Goal: Task Accomplishment & Management: Manage account settings

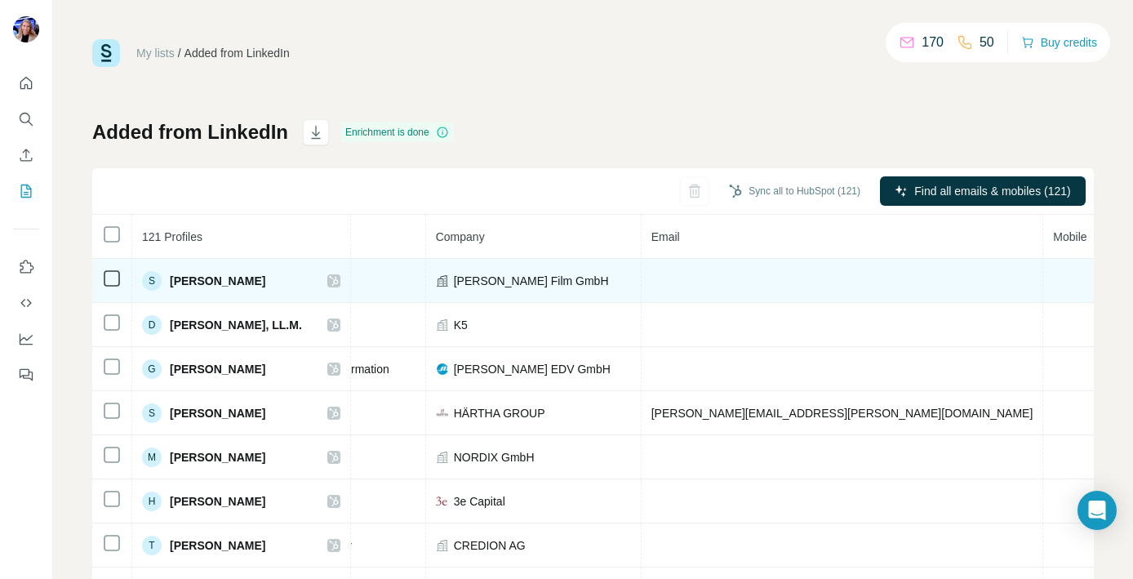
scroll to position [0, 378]
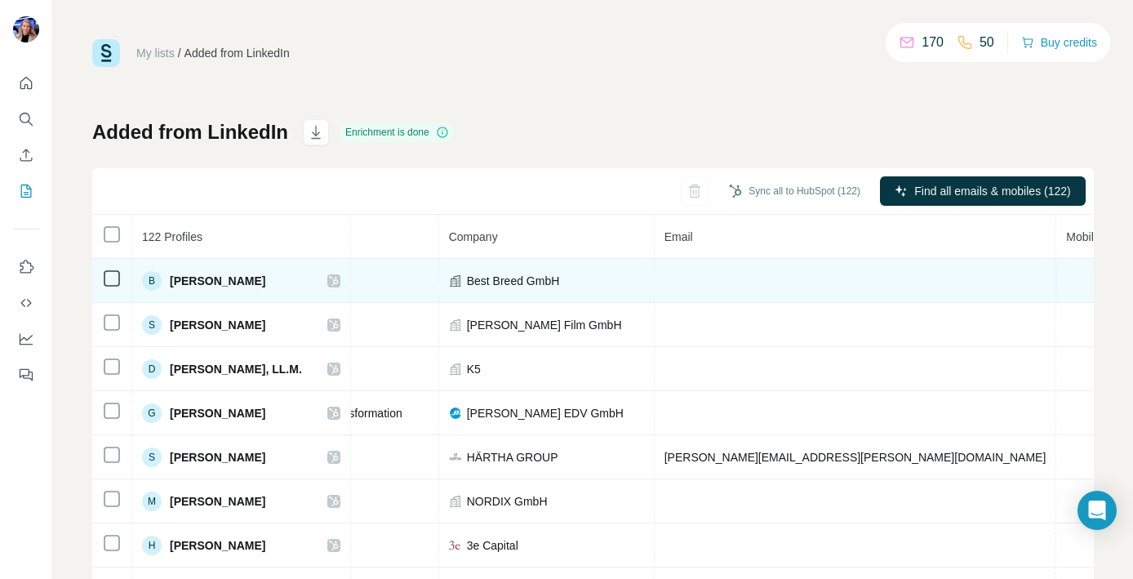
scroll to position [0, 338]
